Goal: Navigation & Orientation: Find specific page/section

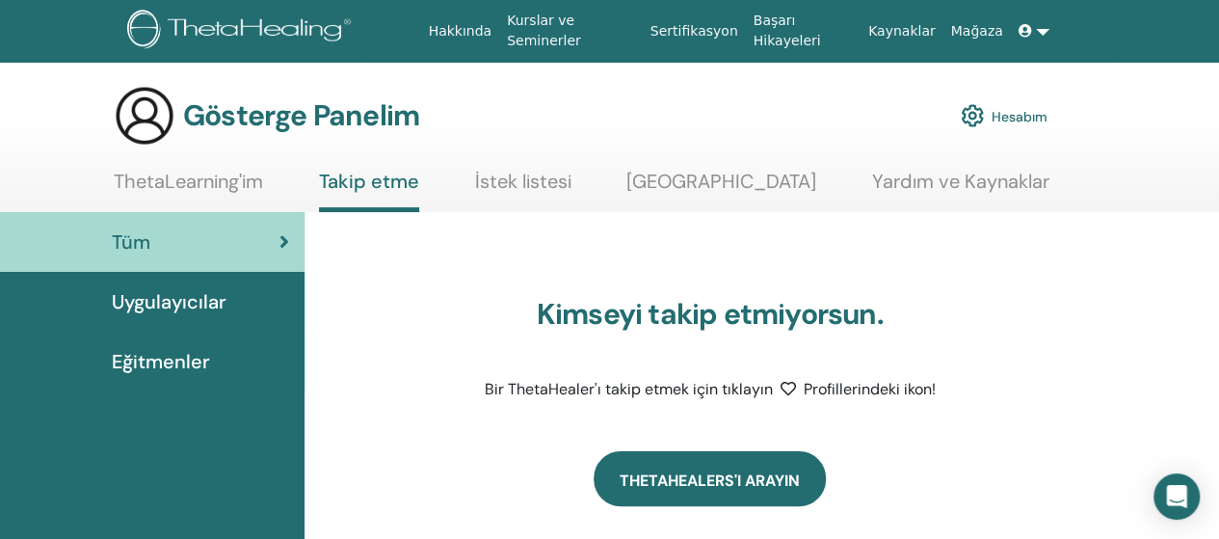
click at [654, 493] on link "ThetaHealers'ı arayın" at bounding box center [709, 478] width 232 height 55
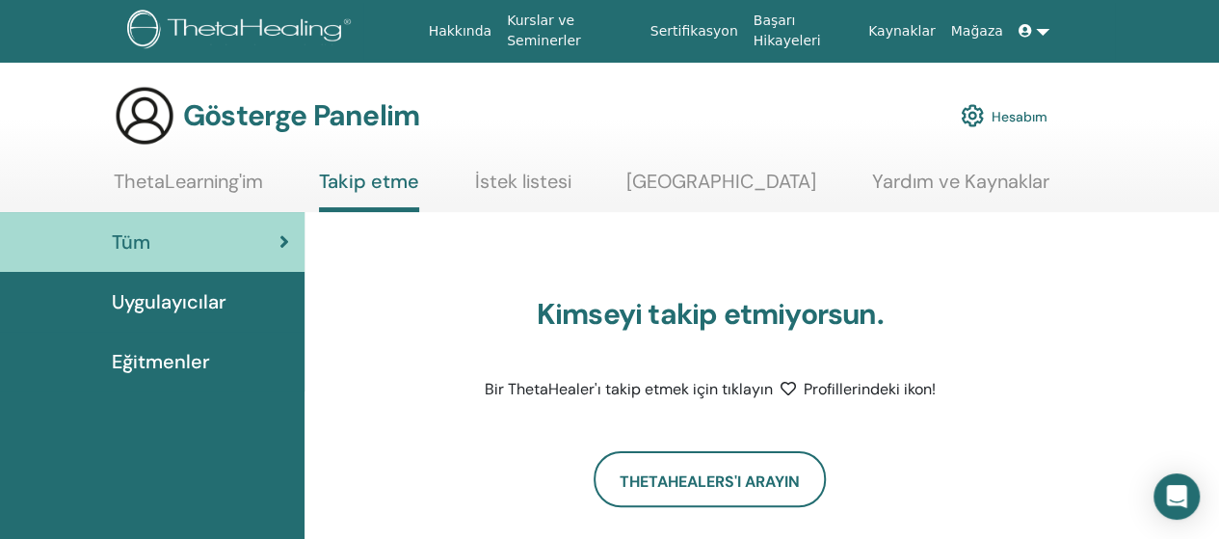
click at [193, 196] on link "ThetaLearning'im" at bounding box center [188, 189] width 149 height 38
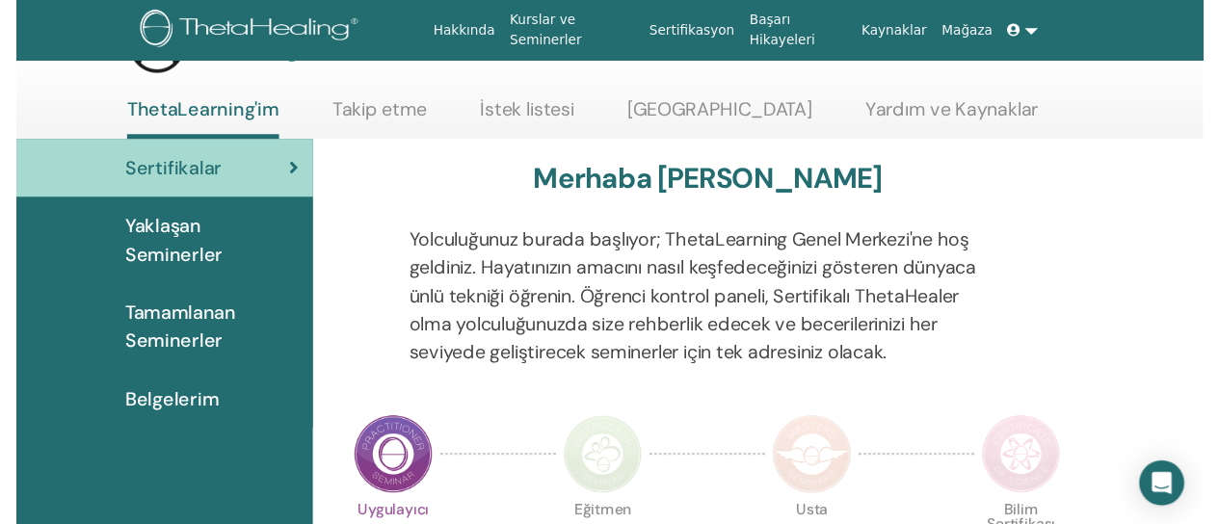
scroll to position [243, 0]
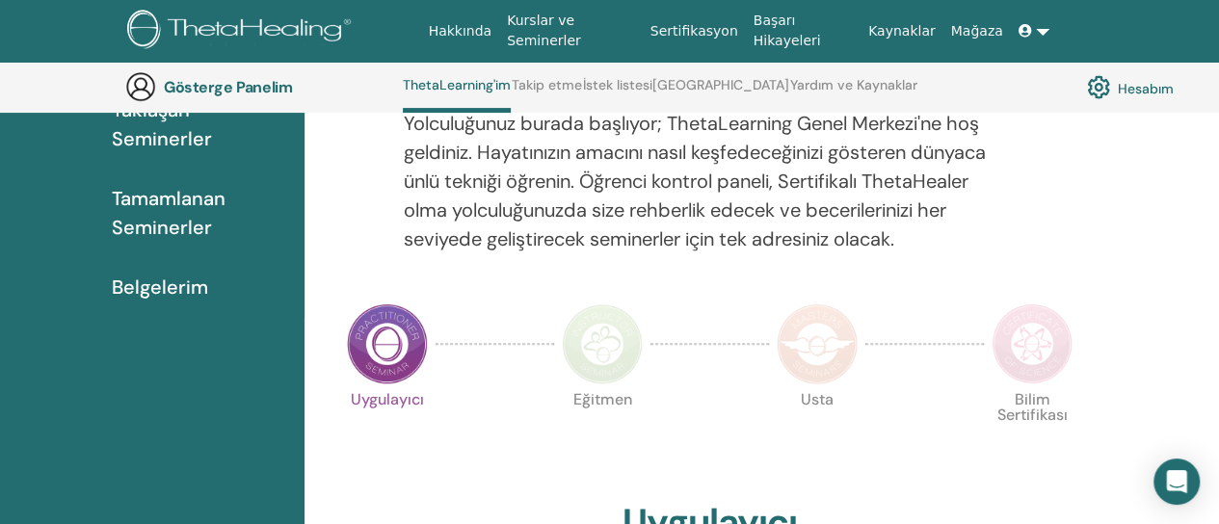
click at [202, 277] on font "Belgelerim" at bounding box center [160, 287] width 96 height 25
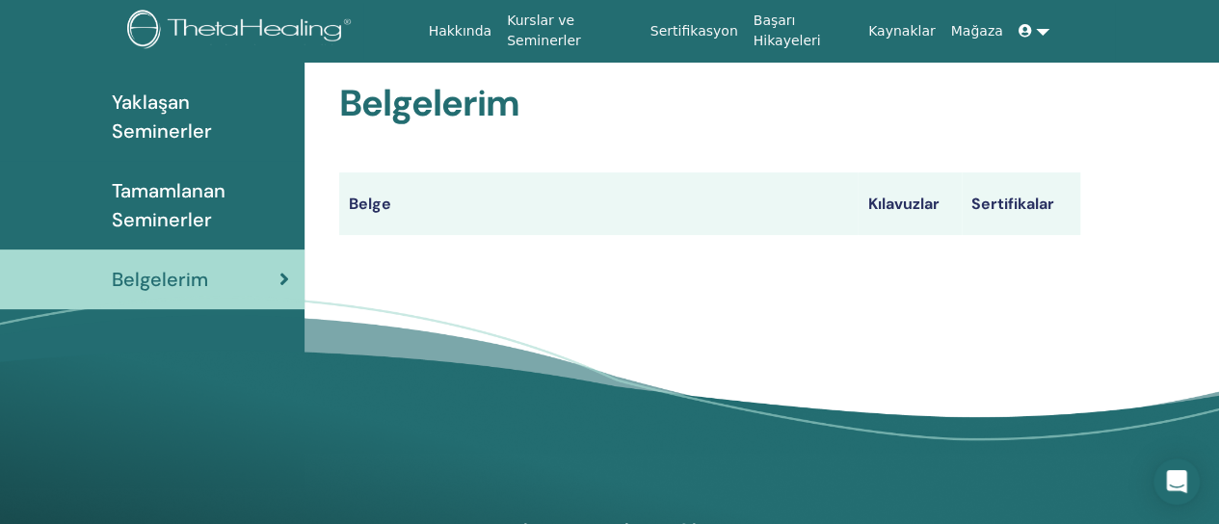
scroll to position [239, 0]
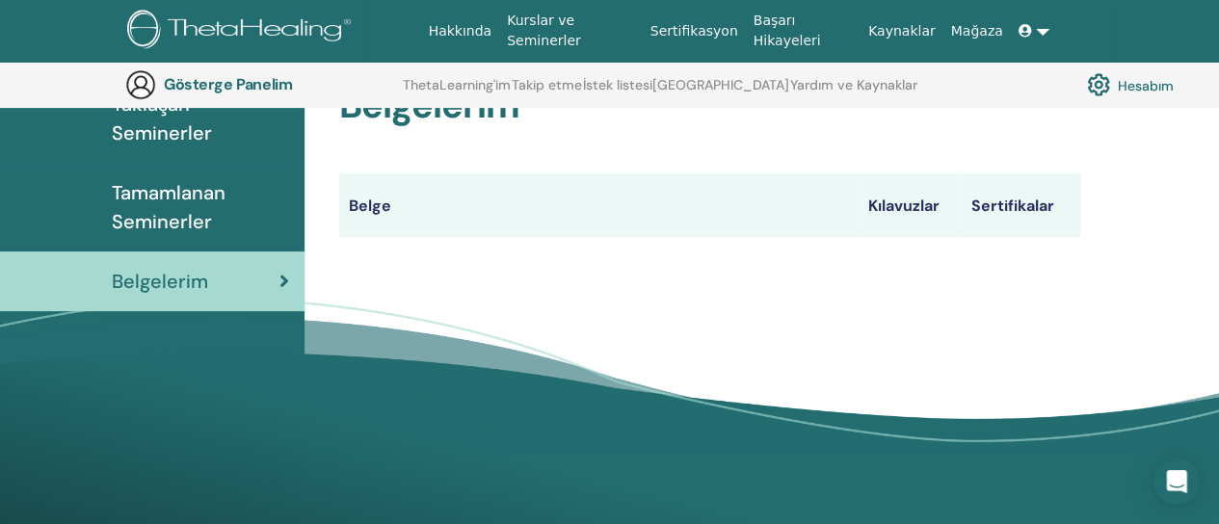
click at [1016, 201] on font "Sertifikalar" at bounding box center [1012, 206] width 83 height 20
click at [361, 207] on font "Belge" at bounding box center [370, 206] width 42 height 20
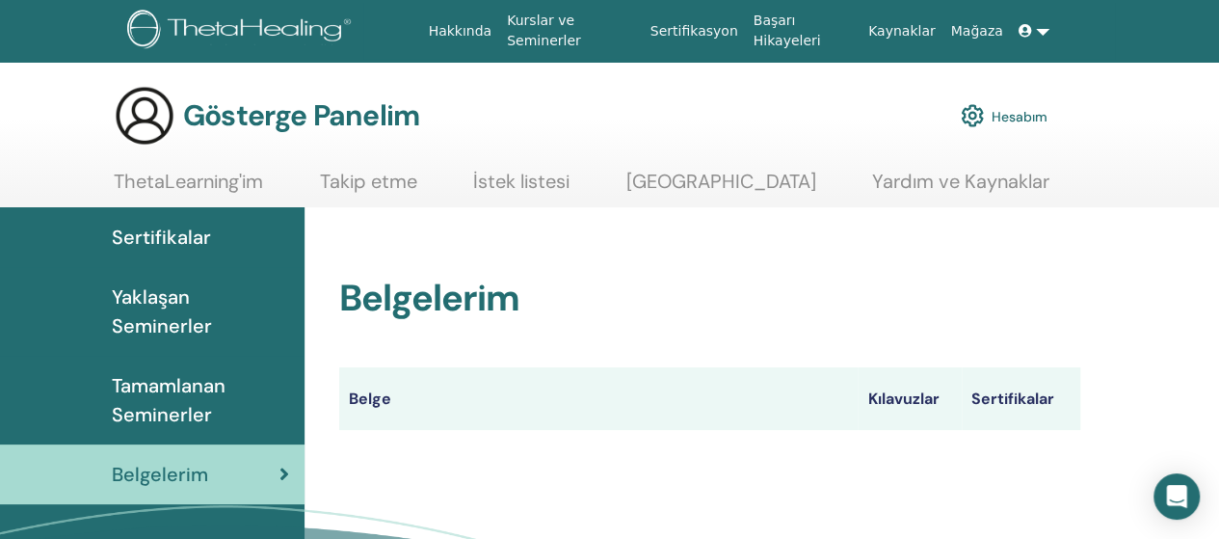
scroll to position [0, 0]
click at [135, 397] on font "Tamamlanan Seminerler" at bounding box center [169, 400] width 114 height 54
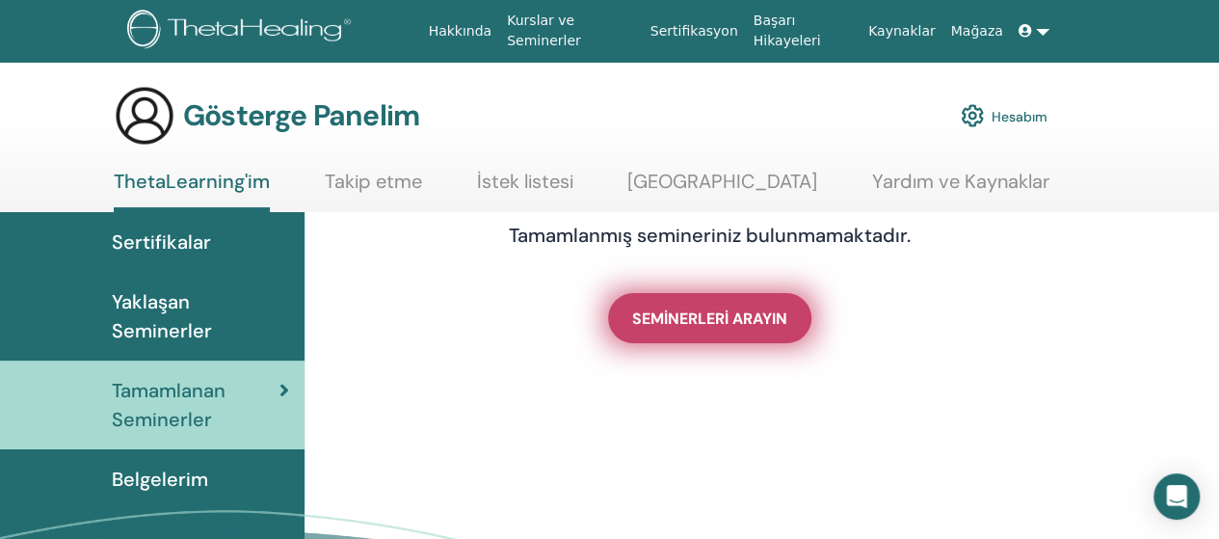
click at [638, 331] on link "SEMİNERLERİ ARAYIN" at bounding box center [709, 318] width 203 height 50
